Goal: Transaction & Acquisition: Book appointment/travel/reservation

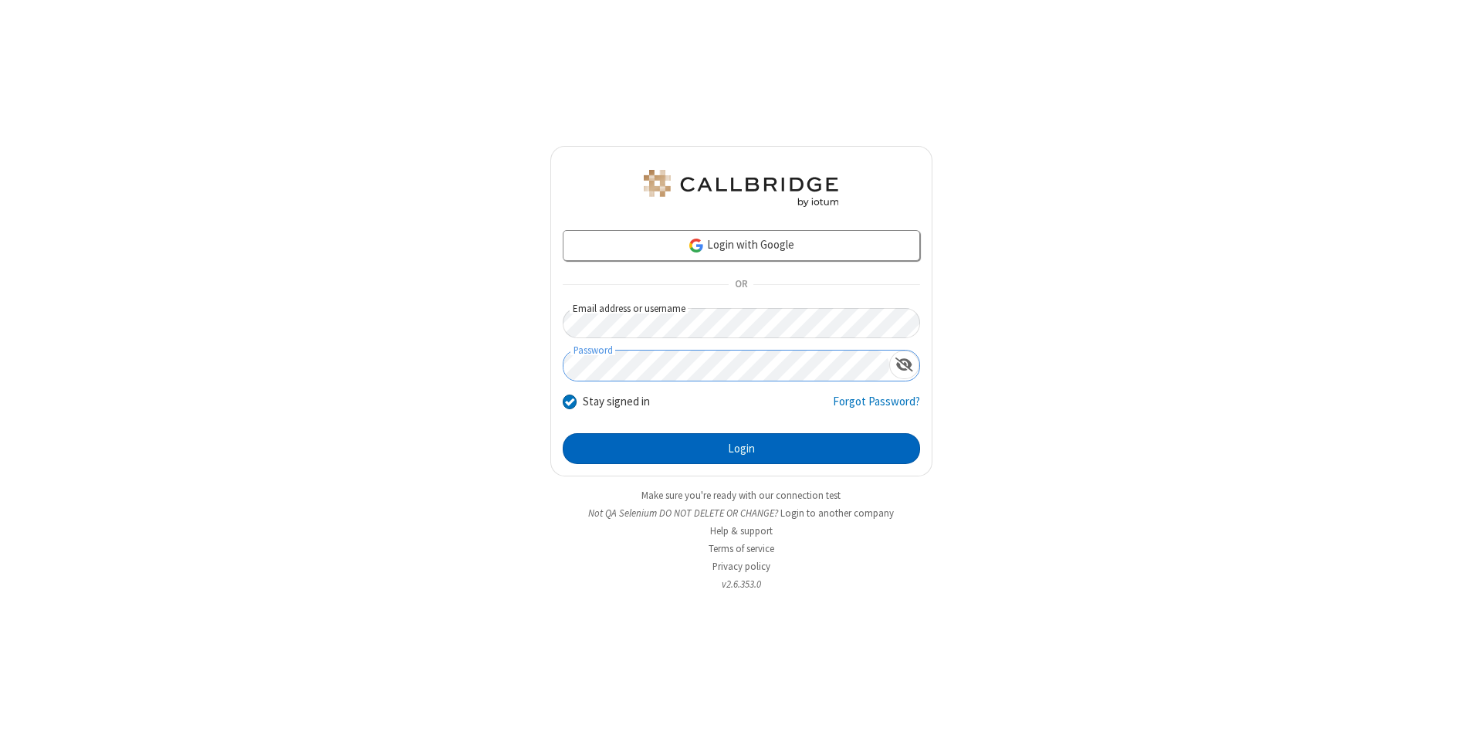
click at [741, 449] on button "Login" at bounding box center [741, 448] width 357 height 31
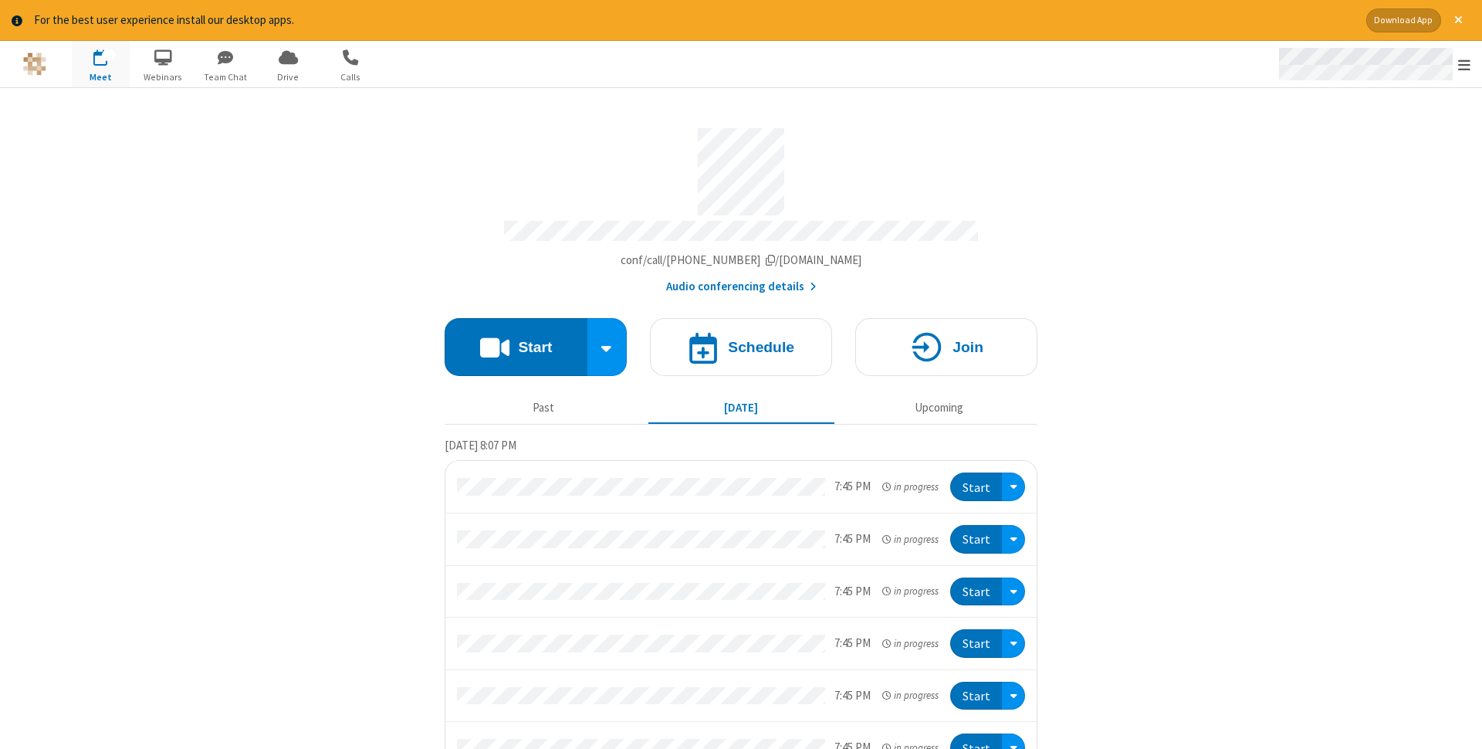
click at [1465, 64] on span "Open menu" at bounding box center [1464, 64] width 12 height 15
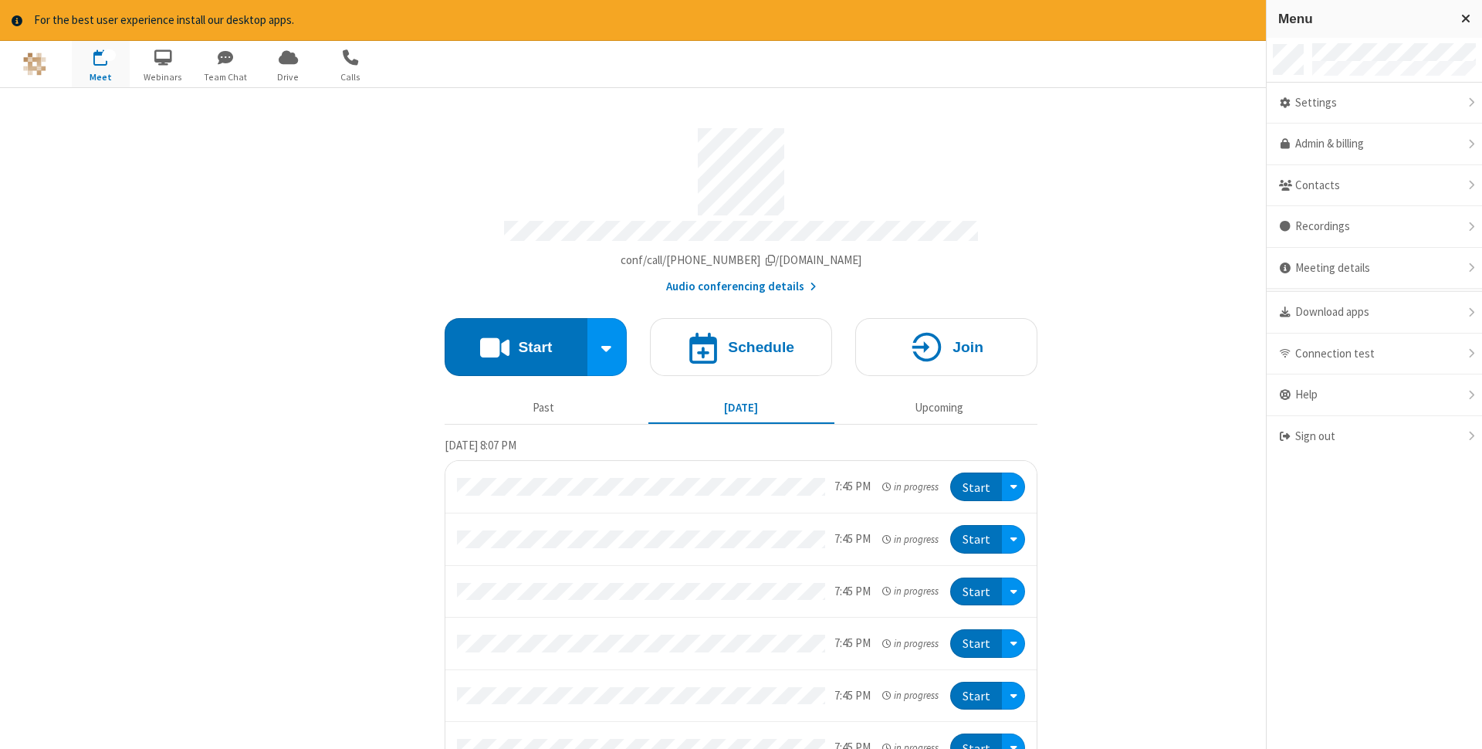
click at [100, 63] on span "button" at bounding box center [101, 57] width 58 height 26
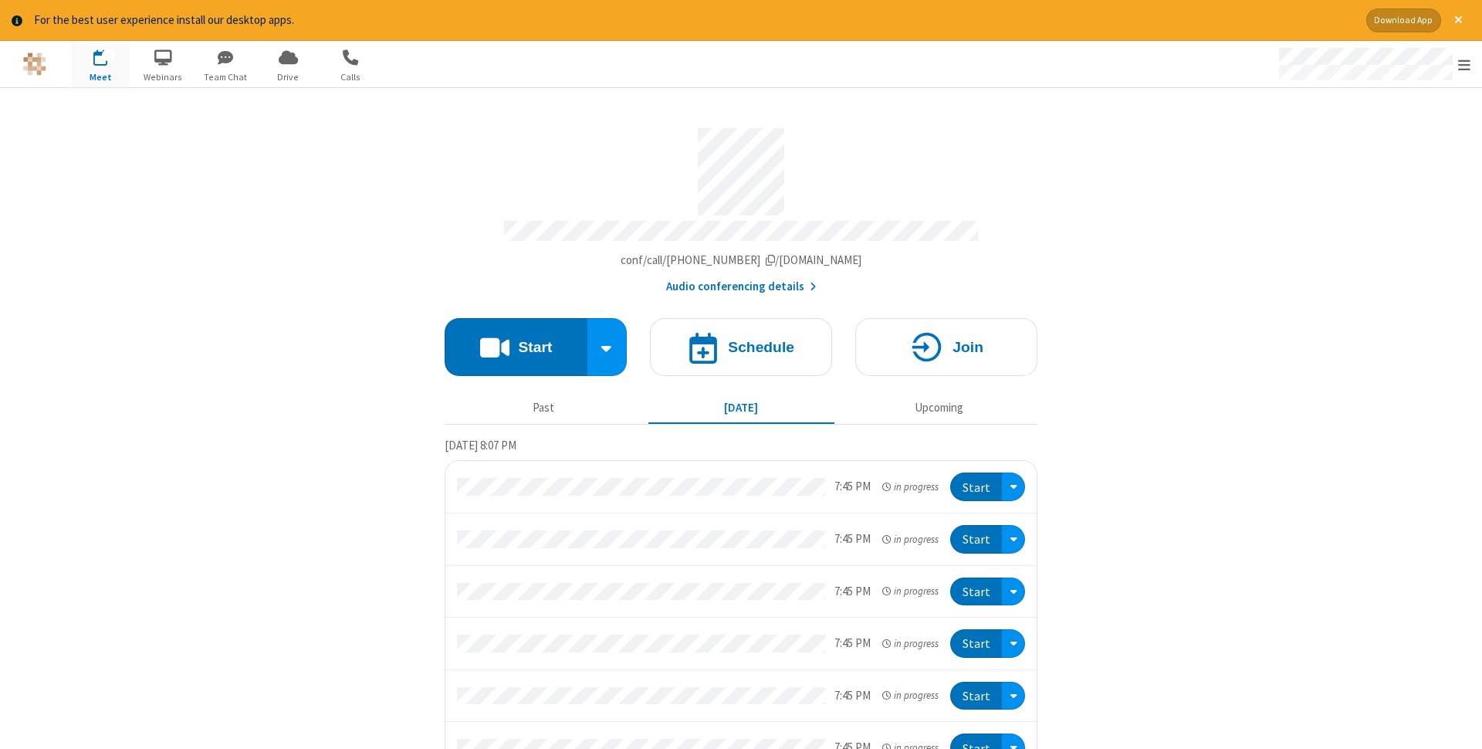
click at [100, 63] on span "button" at bounding box center [101, 57] width 58 height 26
click at [741, 342] on h4 "Schedule" at bounding box center [761, 347] width 66 height 15
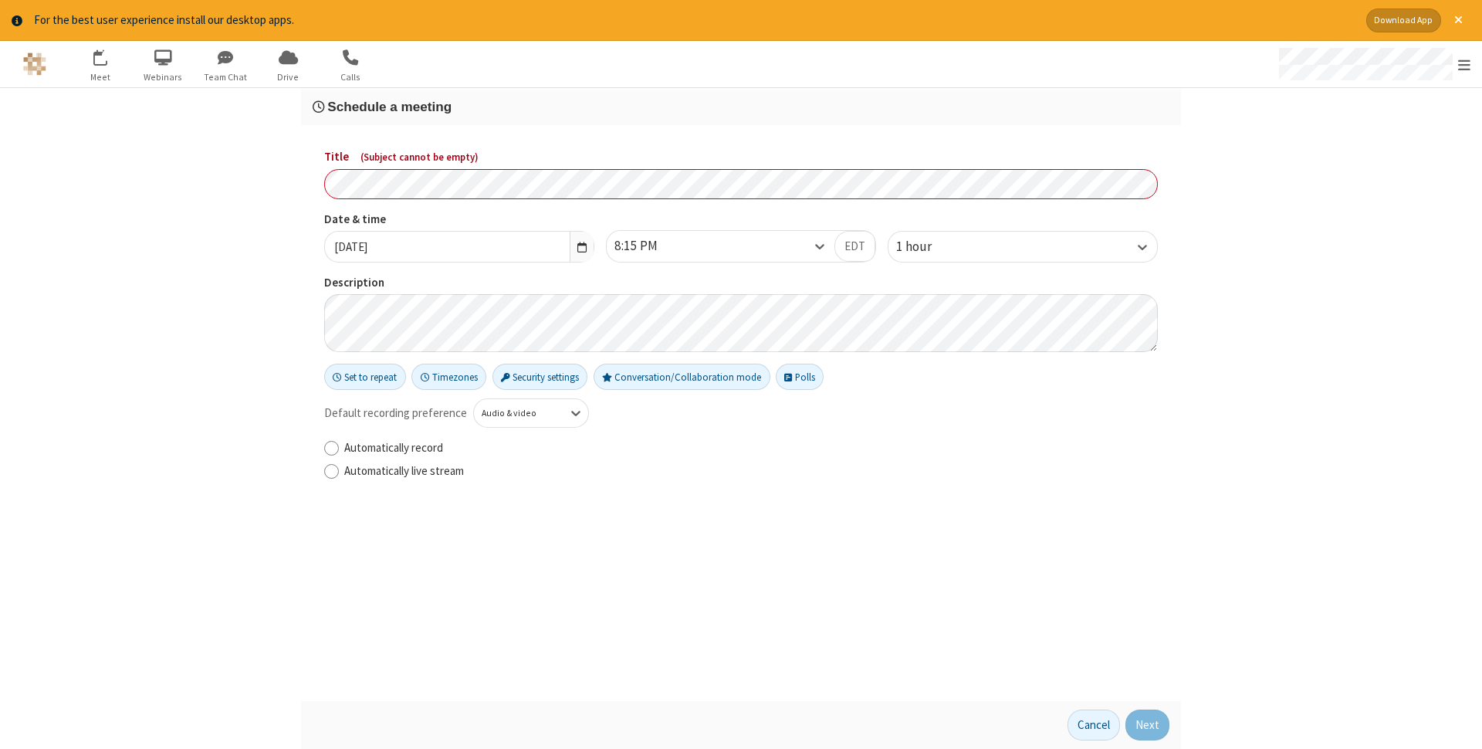
click at [741, 107] on h3 "Schedule a meeting" at bounding box center [741, 107] width 857 height 15
click at [1148, 725] on button "Next" at bounding box center [1148, 725] width 44 height 31
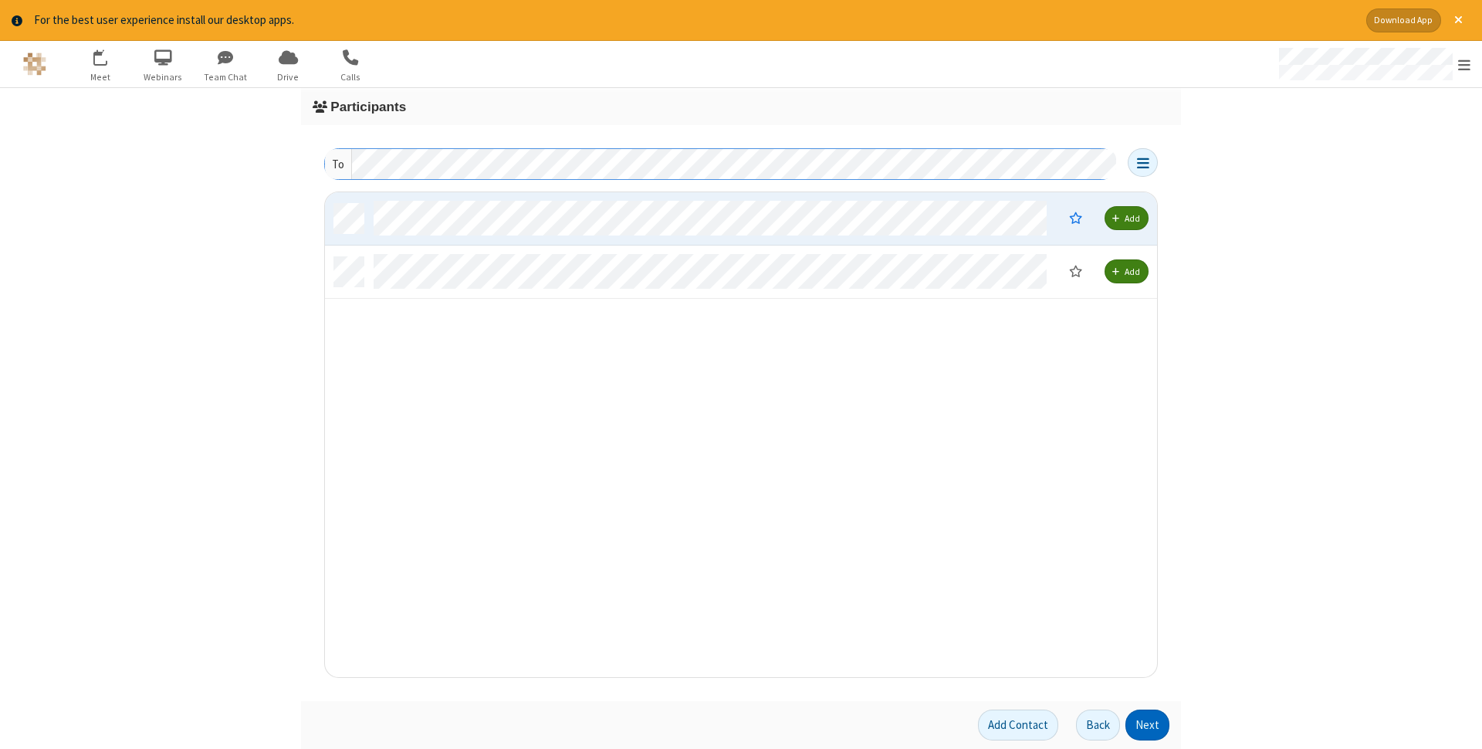
click at [1148, 725] on button "Next" at bounding box center [1148, 725] width 44 height 31
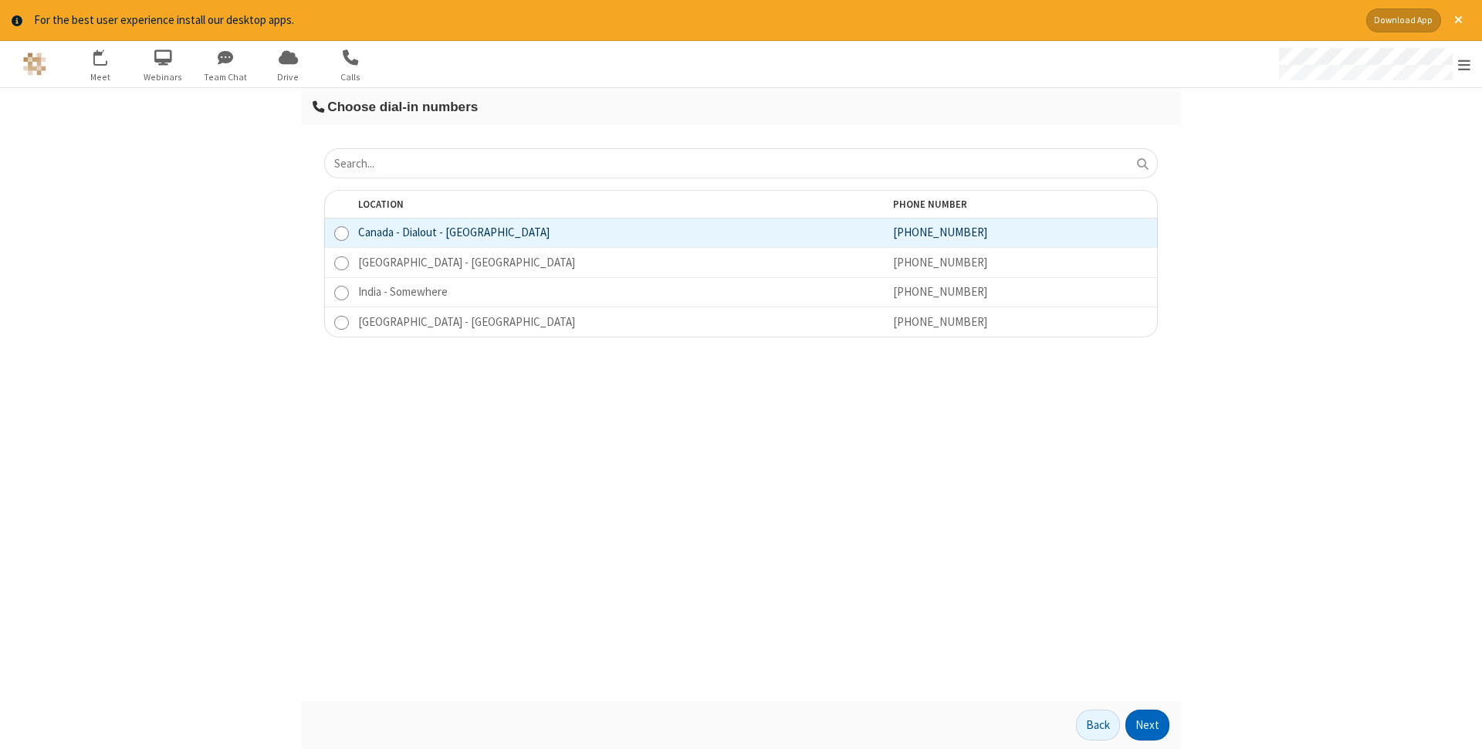
click at [1148, 725] on button "Next" at bounding box center [1148, 725] width 44 height 31
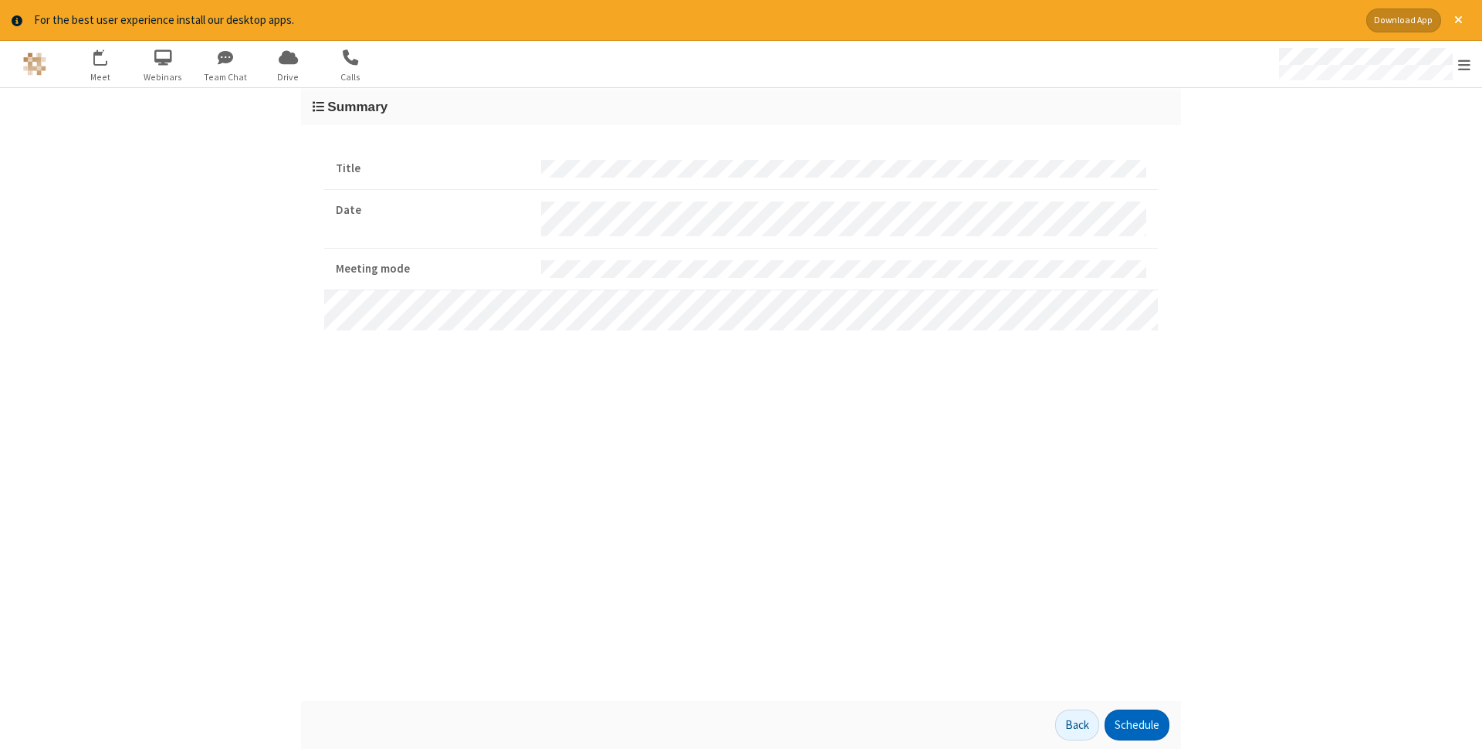
click at [1136, 725] on button "Schedule" at bounding box center [1137, 725] width 65 height 31
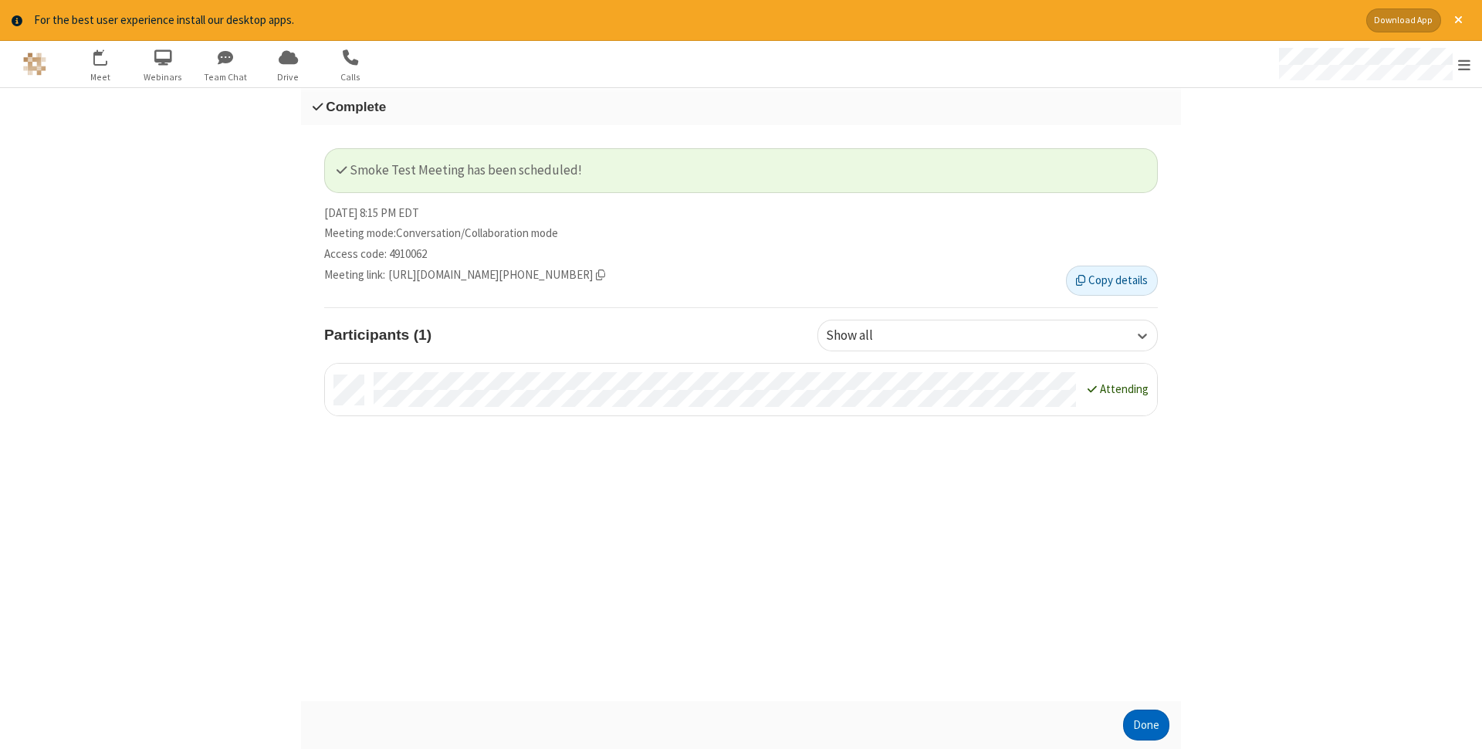
click at [1146, 725] on button "Done" at bounding box center [1146, 725] width 46 height 31
